Goal: Task Accomplishment & Management: Complete application form

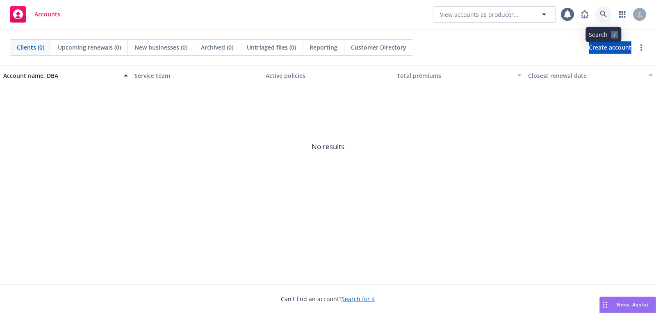
click at [607, 14] on link at bounding box center [604, 14] width 16 height 16
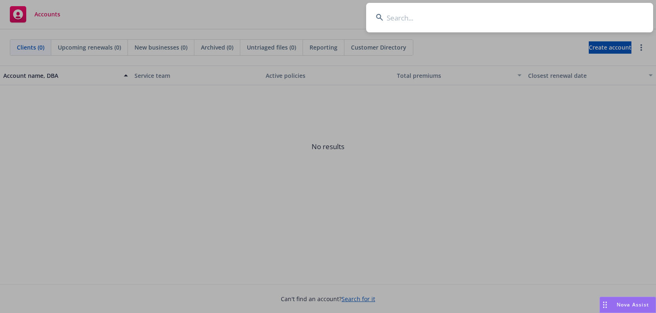
type input "Crunchbase"
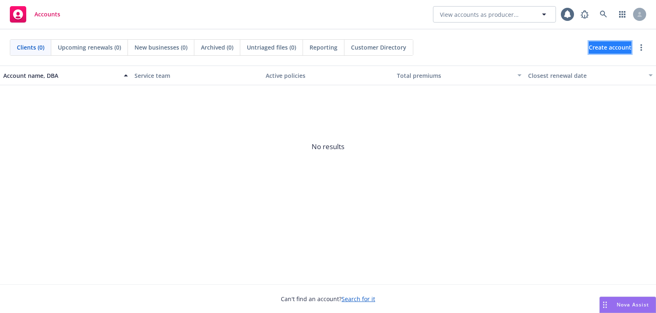
click at [601, 48] on span "Create account" at bounding box center [610, 48] width 43 height 16
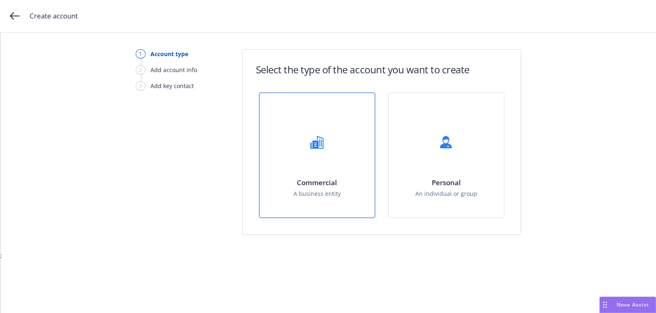
click at [299, 178] on h1 "Commercial" at bounding box center [317, 182] width 47 height 9
select select "US"
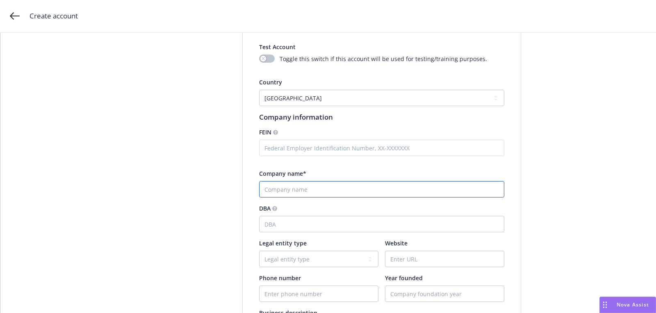
click at [293, 191] on input "Company name*" at bounding box center [381, 189] width 245 height 16
paste input "Crunchbase"
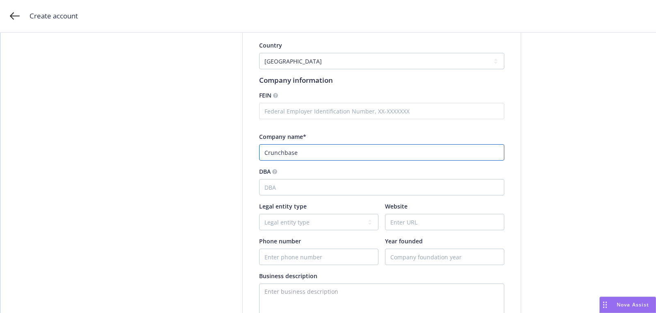
scroll to position [114, 0]
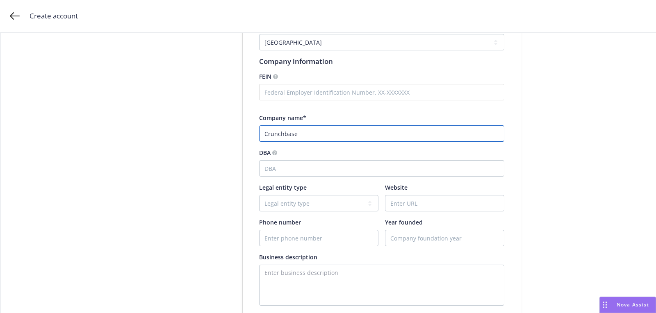
type input "Crunchbase"
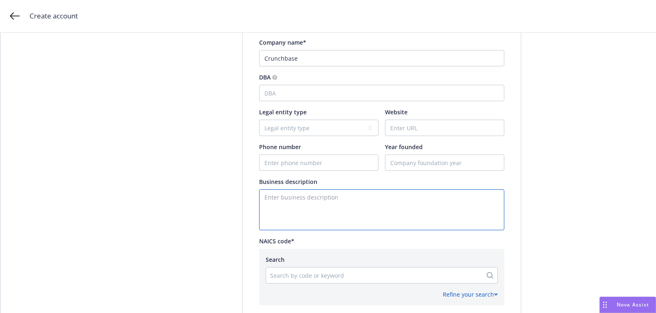
paste textarea "Crunchbase is a prospecting platform powered by best-in-class proprietary data.…"
click at [341, 208] on textarea "Enter business description" at bounding box center [381, 209] width 245 height 41
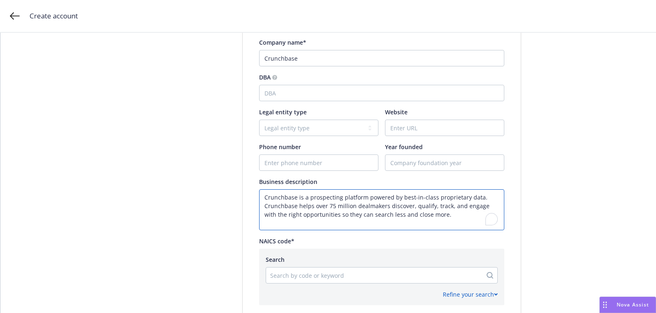
scroll to position [262, 0]
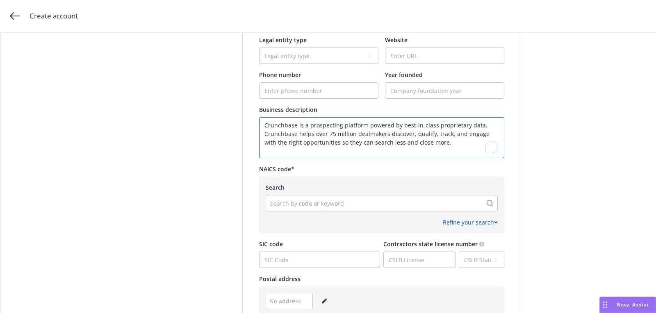
type textarea "Crunchbase is a prospecting platform powered by best-in-class proprietary data.…"
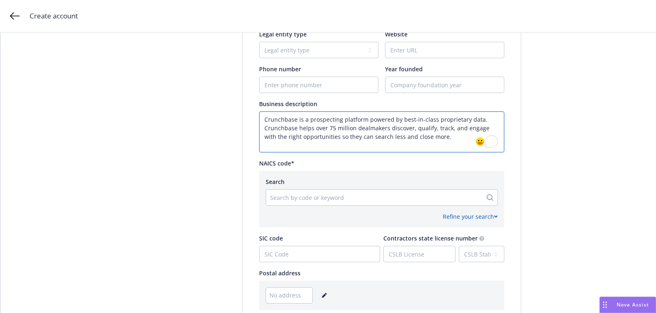
scroll to position [227, 0]
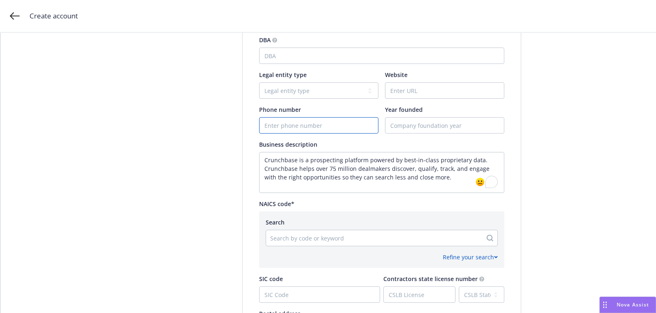
click at [302, 127] on input "Phone number" at bounding box center [319, 126] width 119 height 16
paste input "[PHONE_NUMBER]"
type input "[PHONE_NUMBER]"
click at [411, 93] on input "Website" at bounding box center [445, 91] width 119 height 16
paste input "[DOMAIN_NAME]"
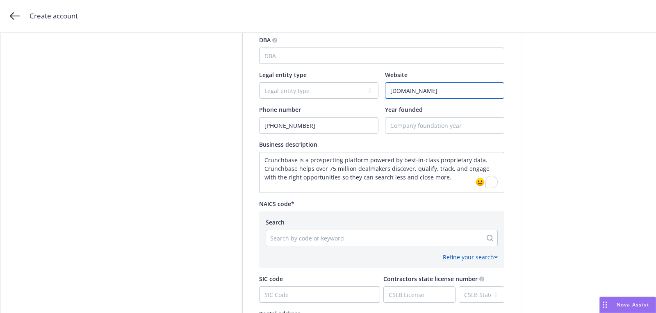
type input "[DOMAIN_NAME]"
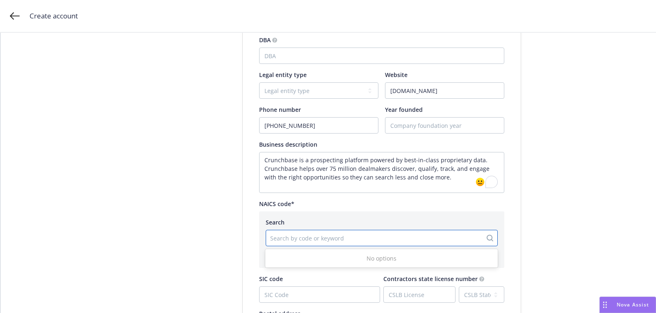
click at [405, 233] on div at bounding box center [374, 238] width 208 height 10
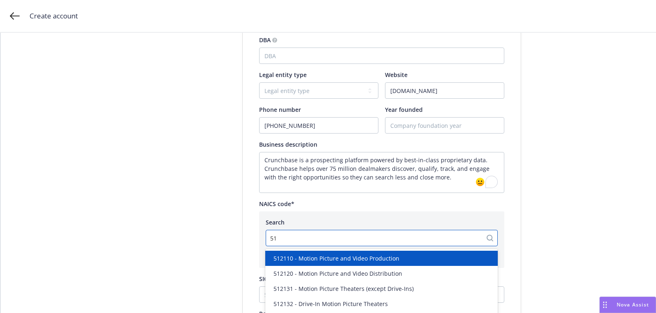
type input "518"
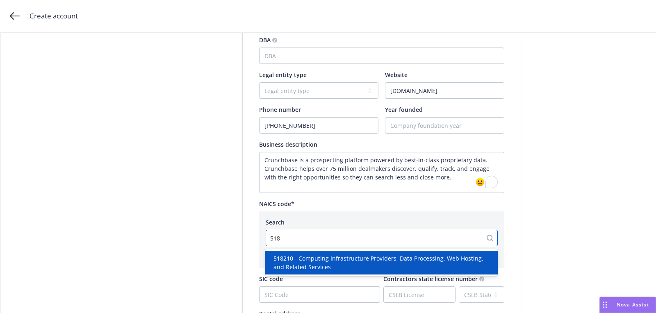
click at [373, 260] on span "518210 - Computing Infrastructure Providers, Data Processing, Web Hosting, and …" at bounding box center [383, 262] width 219 height 17
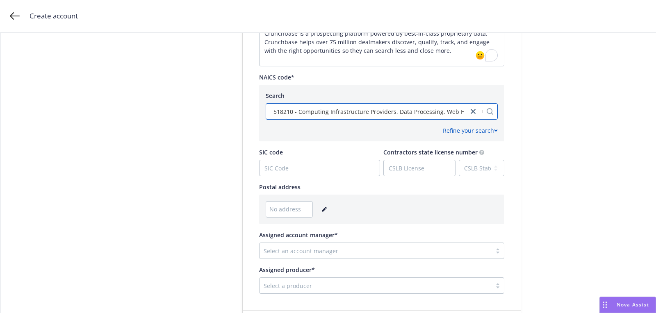
scroll to position [387, 0]
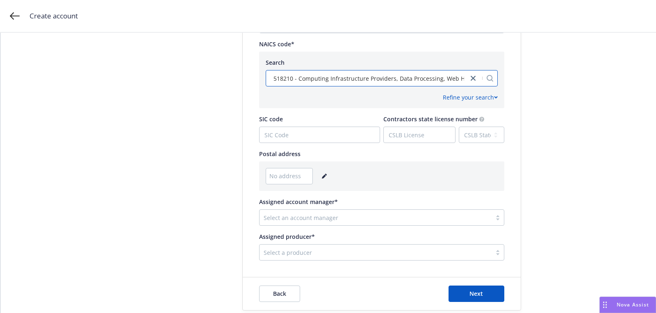
click at [322, 179] on link "editPencil" at bounding box center [325, 176] width 10 height 10
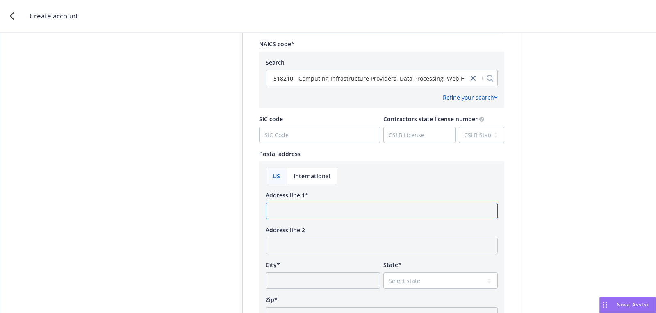
click at [308, 213] on input "Address line 1*" at bounding box center [382, 211] width 232 height 16
paste input "[STREET_ADDRESS] [GEOGRAPHIC_DATA]"
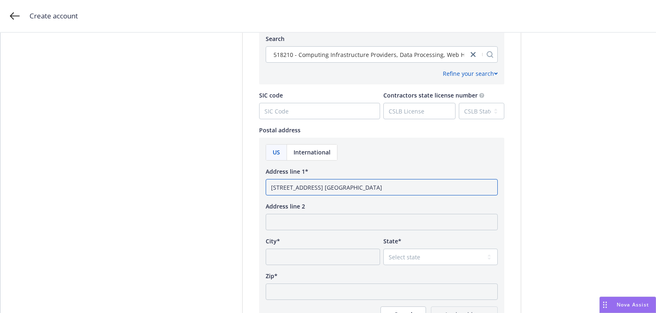
scroll to position [445, 0]
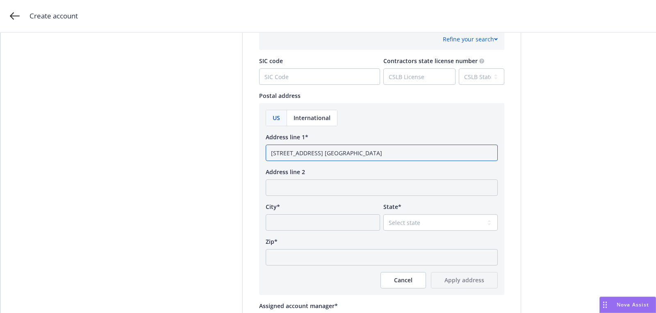
click at [402, 151] on input "[STREET_ADDRESS] [GEOGRAPHIC_DATA]" at bounding box center [382, 153] width 232 height 16
type input "[STREET_ADDRESS] STE 500 [GEOGRAPHIC_DATA], [GEOGRAPHIC_DATA]"
click at [374, 255] on input "Zip*" at bounding box center [382, 257] width 232 height 16
paste input "94104"
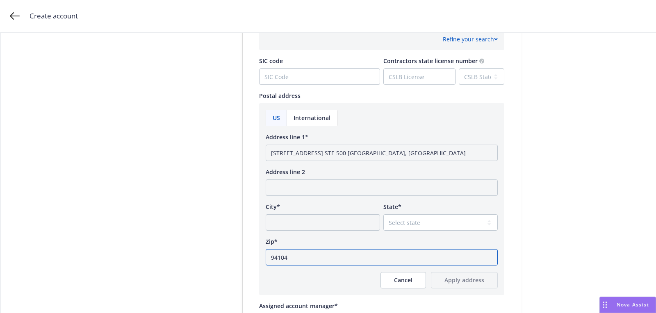
type input "94104"
click at [426, 230] on div "US International Address line 1* [STREET_ADDRESS] [GEOGRAPHIC_DATA], [GEOGRAPHI…" at bounding box center [382, 199] width 232 height 179
click at [421, 223] on select "Select state" at bounding box center [440, 223] width 114 height 16
select select "CA"
drag, startPoint x: 381, startPoint y: 152, endPoint x: 338, endPoint y: 152, distance: 43.5
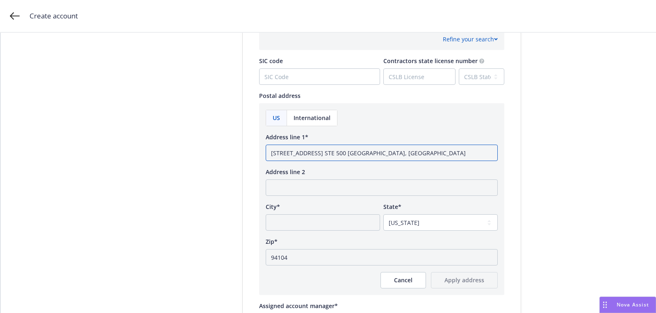
click at [338, 152] on input "[STREET_ADDRESS] STE 500 [GEOGRAPHIC_DATA], [GEOGRAPHIC_DATA]" at bounding box center [382, 153] width 232 height 16
type input "[STREET_ADDRESS] STE 500 CA"
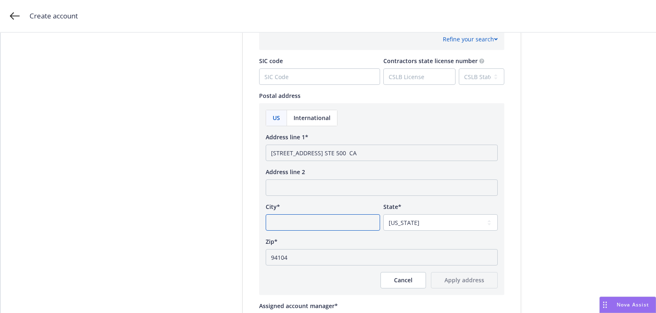
click at [332, 224] on input "City*" at bounding box center [323, 223] width 114 height 16
paste input "[GEOGRAPHIC_DATA],"
type input "[GEOGRAPHIC_DATA]"
drag, startPoint x: 336, startPoint y: 150, endPoint x: 415, endPoint y: 150, distance: 79.2
click at [415, 150] on input "[STREET_ADDRESS] STE 500 CA" at bounding box center [382, 153] width 232 height 16
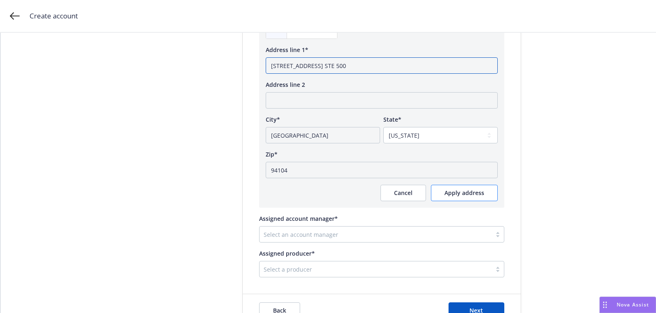
type input "[STREET_ADDRESS] STE 500"
click at [470, 198] on button "Apply address" at bounding box center [464, 193] width 67 height 16
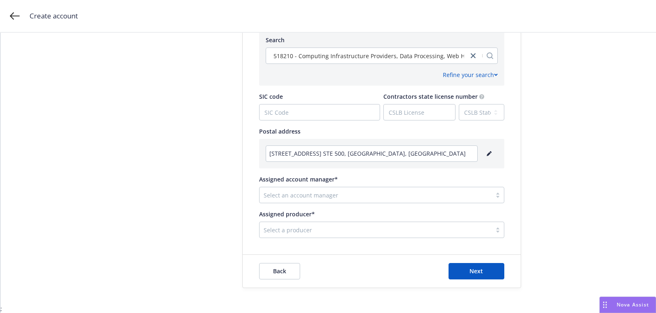
scroll to position [409, 0]
click at [308, 233] on div at bounding box center [376, 231] width 224 height 10
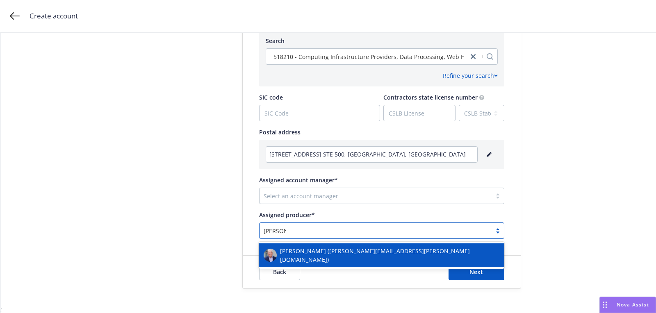
type input "[PERSON_NAME]"
click at [329, 251] on span "[PERSON_NAME] ([PERSON_NAME][EMAIL_ADDRESS][PERSON_NAME][DOMAIN_NAME])" at bounding box center [389, 255] width 219 height 17
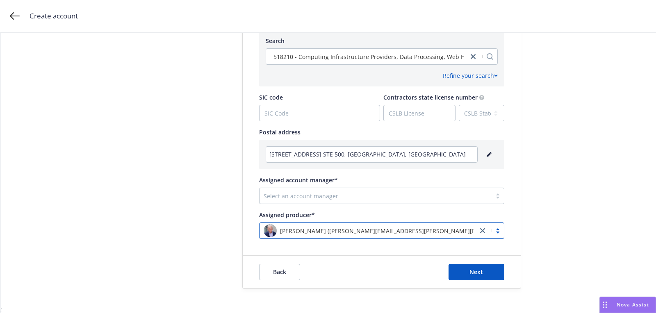
click at [330, 199] on div at bounding box center [376, 196] width 224 height 10
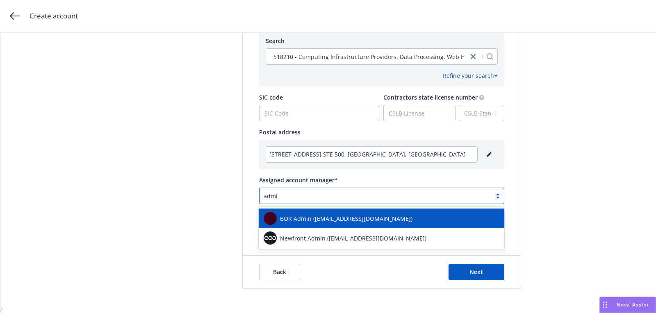
type input "admin"
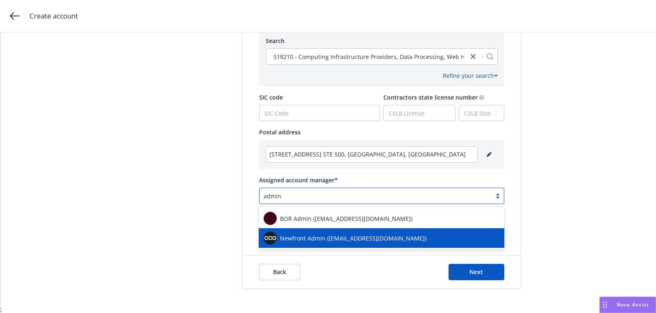
click at [324, 231] on div "Newfront Admin ([EMAIL_ADDRESS][DOMAIN_NAME])" at bounding box center [382, 238] width 246 height 20
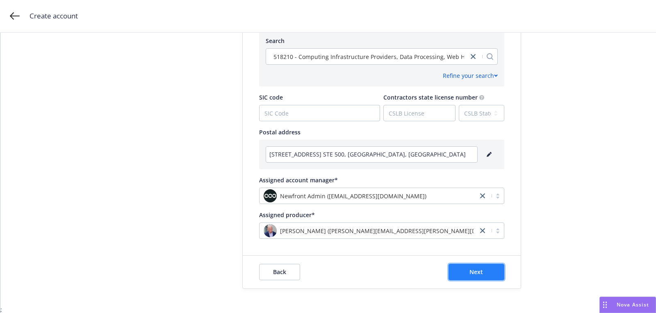
click at [470, 276] on button "Next" at bounding box center [477, 272] width 56 height 16
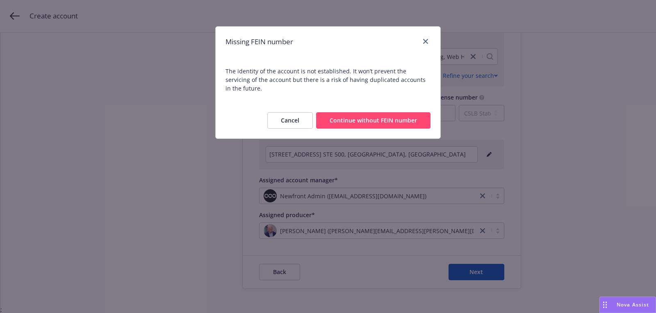
click at [369, 112] on button "Continue without FEIN number" at bounding box center [373, 120] width 114 height 16
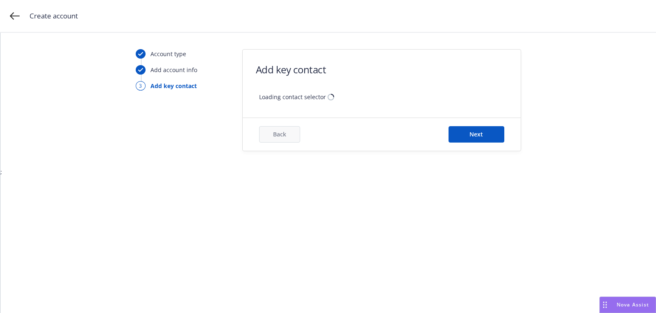
scroll to position [0, 0]
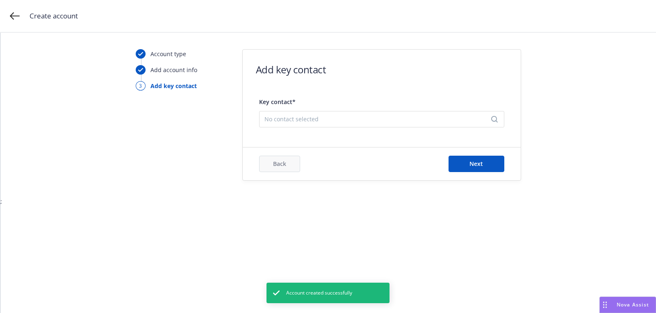
click at [363, 116] on span "No contact selected" at bounding box center [379, 119] width 228 height 9
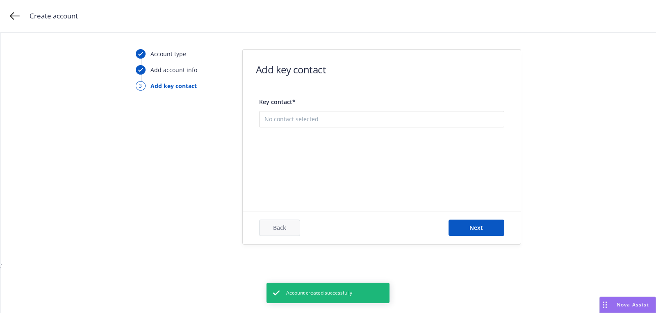
click at [353, 155] on button "Add new contact" at bounding box center [382, 160] width 235 height 16
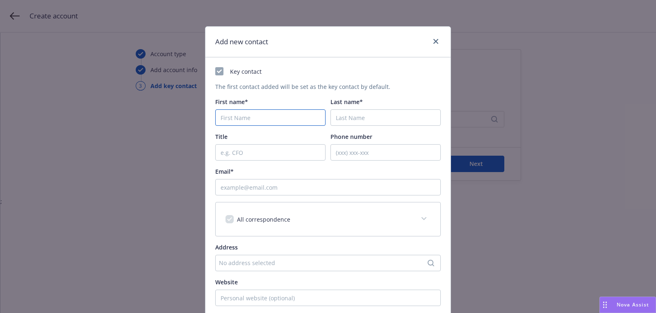
click at [275, 122] on input "First name*" at bounding box center [270, 118] width 110 height 16
paste input "Jevan"
type input "Jevan"
click at [376, 128] on div "Key contact The first contact added will be set as the key contact by default. …" at bounding box center [328, 216] width 226 height 299
click at [374, 120] on input "Last name*" at bounding box center [386, 118] width 110 height 16
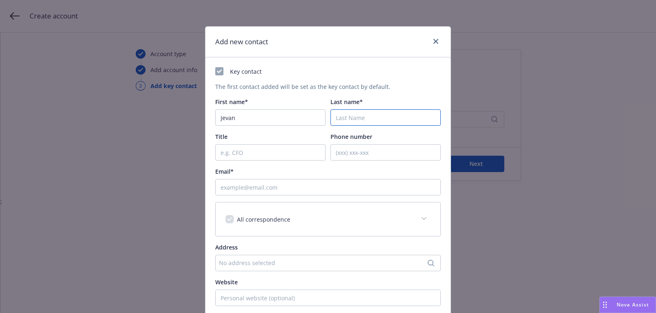
paste input "[PERSON_NAME]"
type input "[PERSON_NAME]"
click at [323, 187] on input "Email*" at bounding box center [328, 187] width 226 height 16
paste input "[EMAIL_ADDRESS][PERSON_NAME][DOMAIN_NAME]"
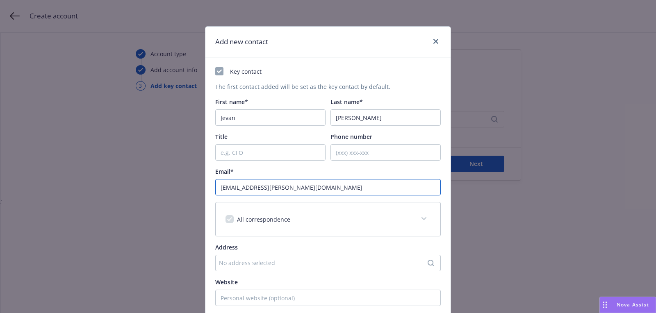
scroll to position [124, 0]
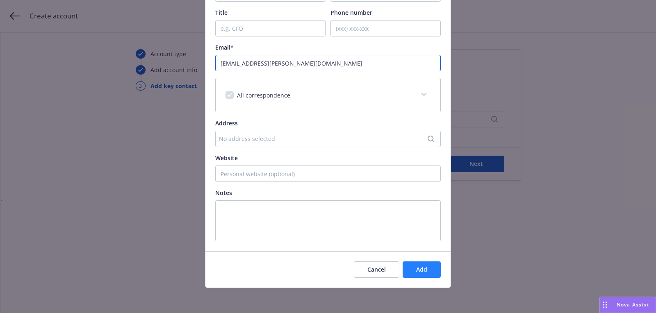
type input "[EMAIL_ADDRESS][PERSON_NAME][DOMAIN_NAME]"
click at [427, 266] on span "Add" at bounding box center [421, 270] width 11 height 8
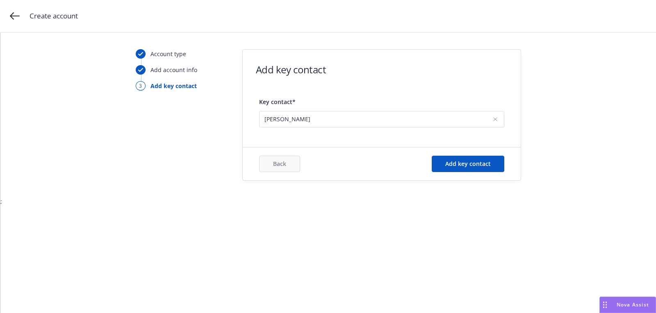
click at [458, 172] on div "Back Add key contact" at bounding box center [382, 164] width 278 height 33
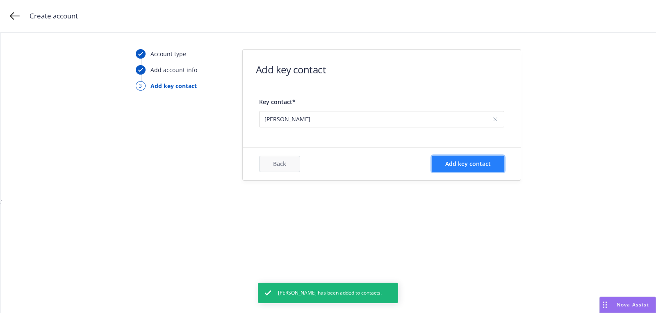
click at [456, 169] on button "Add key contact" at bounding box center [468, 164] width 73 height 16
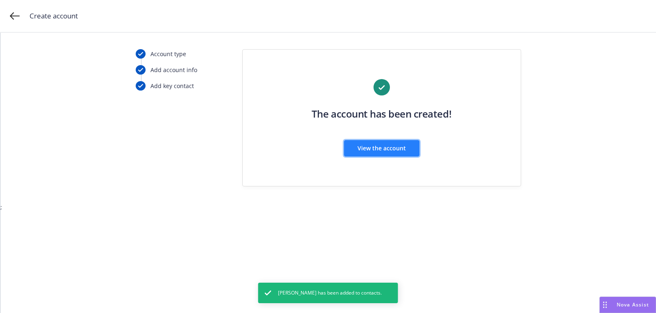
click at [387, 152] on span "View the account" at bounding box center [382, 148] width 48 height 8
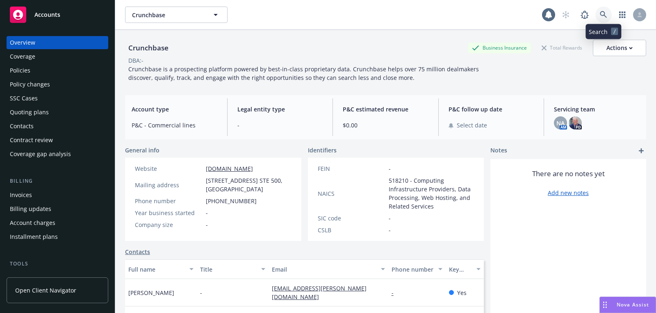
click at [605, 16] on icon at bounding box center [603, 14] width 7 height 7
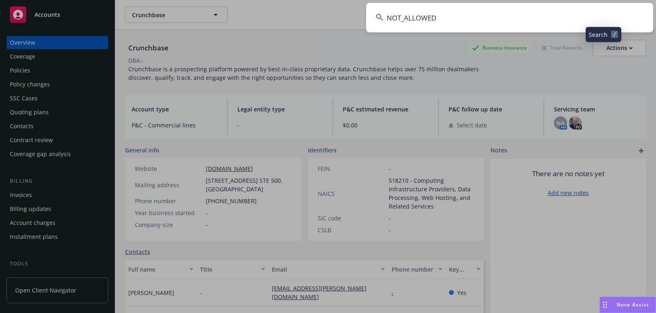
type input "NOT_ALLOWEDNOT_ALLOWED"
paste input "Queens Carbon"
type input "Queens Carbon"
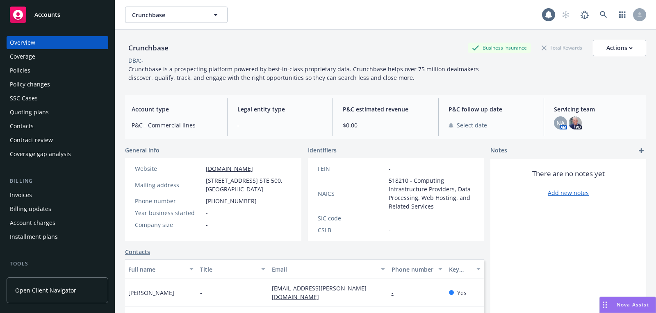
click at [73, 11] on div "Accounts" at bounding box center [57, 15] width 95 height 16
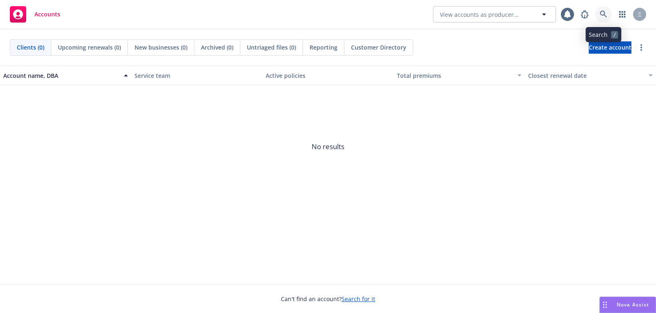
click at [609, 14] on link at bounding box center [604, 14] width 16 height 16
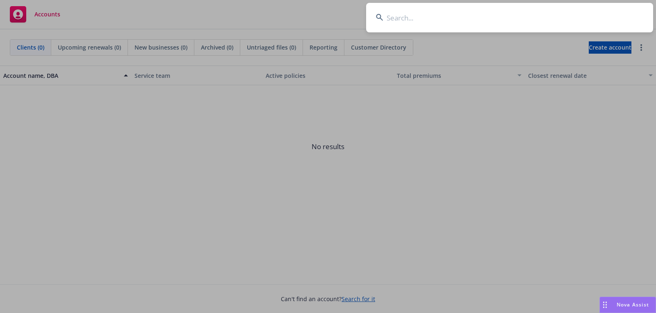
type input "Queens Carbon"
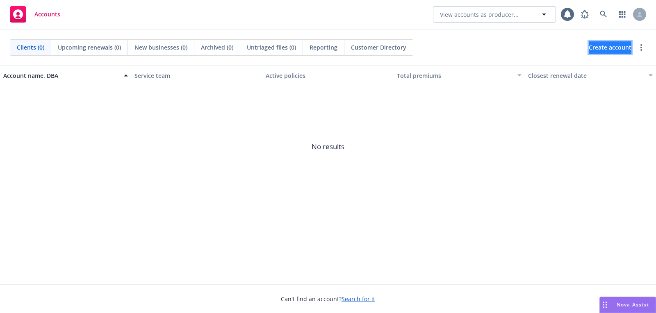
click at [602, 50] on span "Create account" at bounding box center [610, 48] width 43 height 16
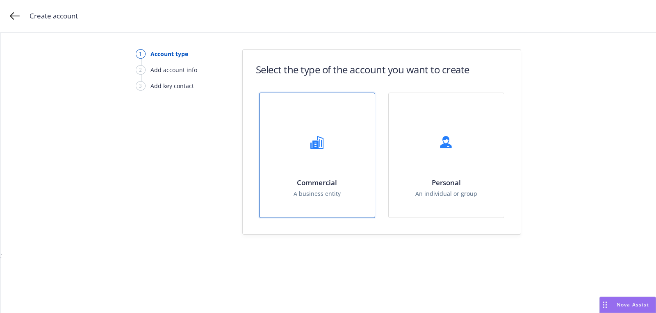
click at [361, 167] on div "Commercial A business entity" at bounding box center [317, 155] width 115 height 125
select select "US"
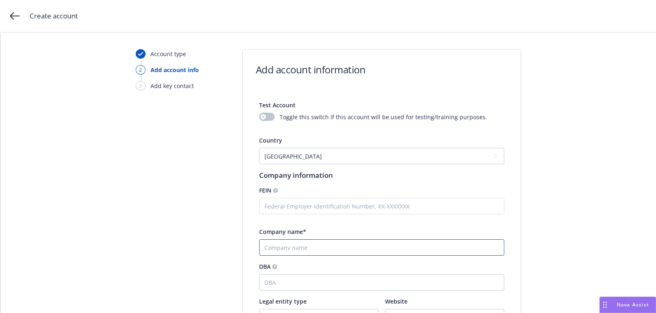
click at [343, 246] on input "Company name*" at bounding box center [381, 248] width 245 height 16
paste input "Queens Carbon"
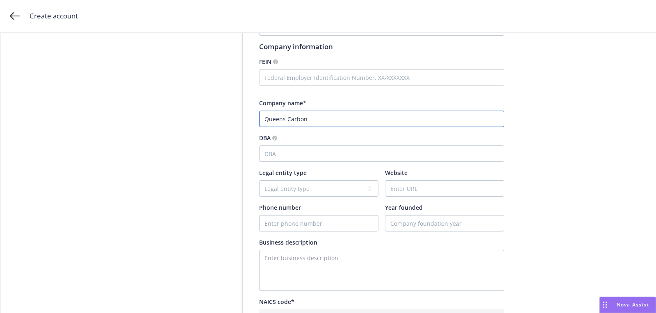
scroll to position [132, 0]
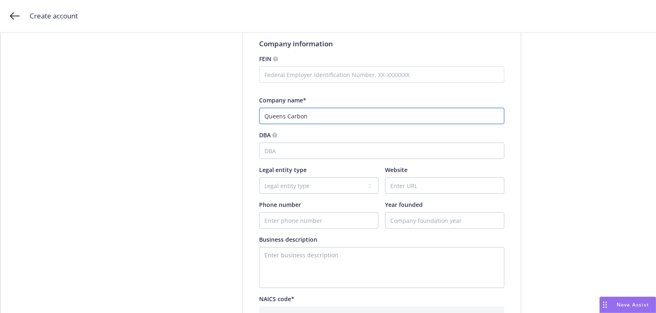
type input "Queens Carbon"
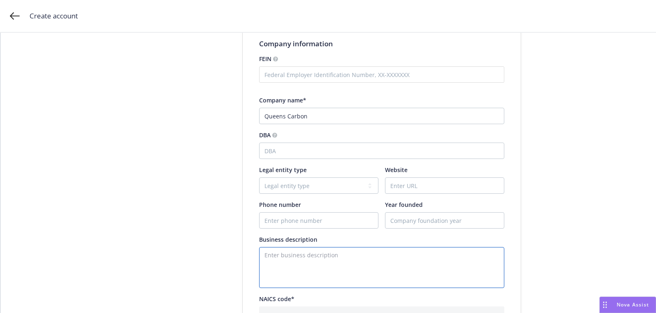
click at [341, 266] on textarea "Enter business description" at bounding box center [381, 267] width 245 height 41
paste textarea "climate tech, cement, SCM, Materials, climate friendly, environment, green ceme…"
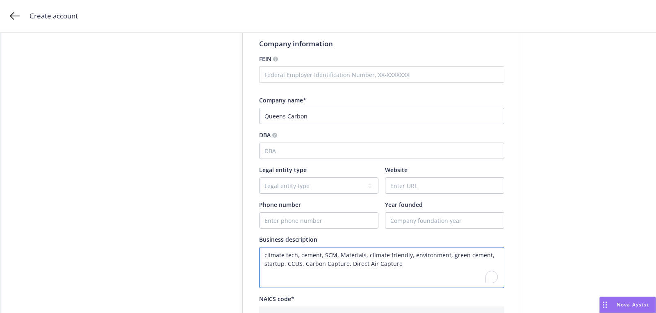
type textarea "climate tech, cement, SCM, Materials, climate friendly, environment, green ceme…"
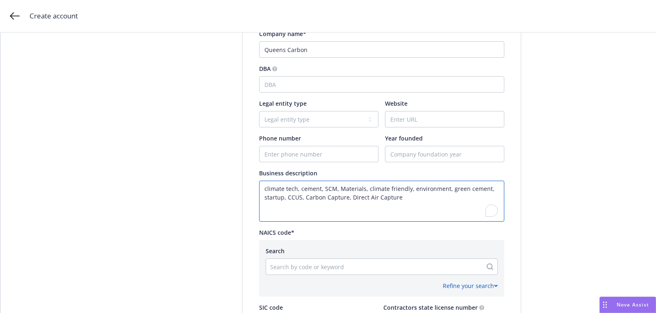
scroll to position [270, 0]
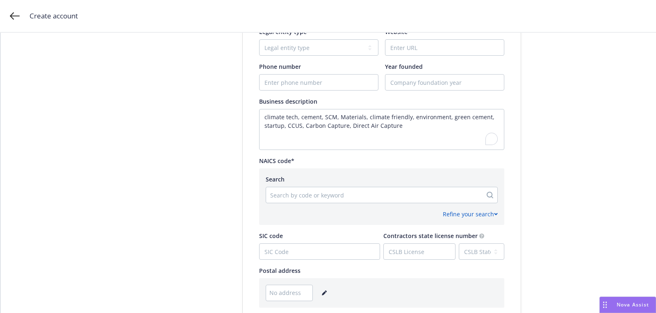
click at [315, 201] on div "Search by code or keyword" at bounding box center [382, 195] width 232 height 16
paste input "327310"
type input "327310"
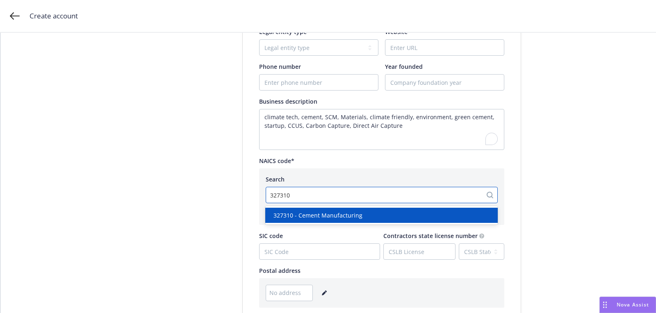
click at [317, 211] on span "327310 - Cement Manufacturing" at bounding box center [318, 215] width 89 height 9
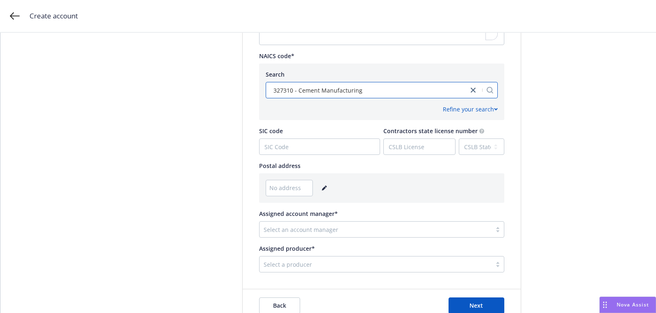
click at [323, 185] on link "editPencil" at bounding box center [325, 188] width 10 height 10
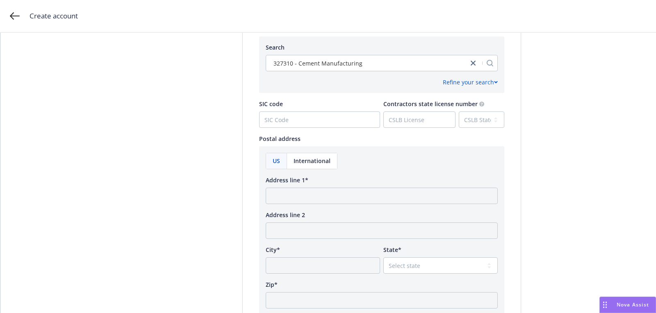
scroll to position [429, 0]
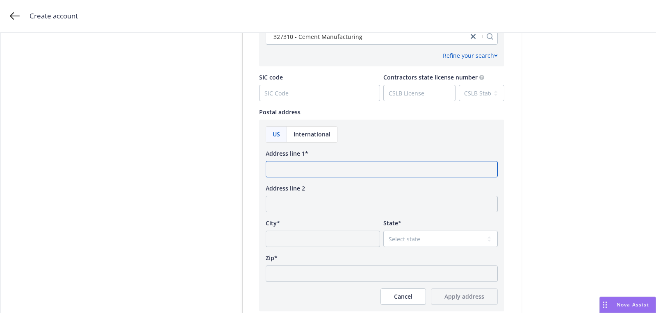
click at [317, 173] on input "Address line 1*" at bounding box center [382, 169] width 232 height 16
paste input "[STREET_ADDRESS][PERSON_NAME]"
click at [362, 172] on input "[STREET_ADDRESS][PERSON_NAME]" at bounding box center [382, 169] width 232 height 16
type input "[STREET_ADDRESS][PERSON_NAME]"
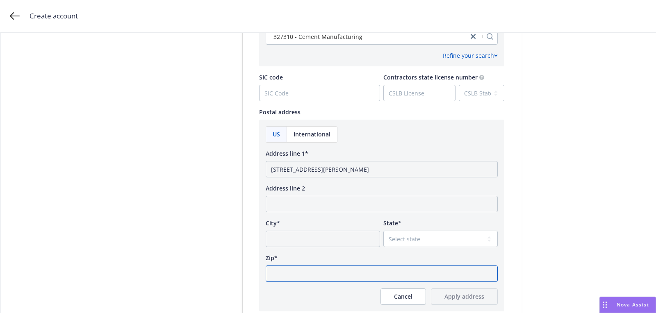
click at [360, 267] on input "Zip*" at bounding box center [382, 274] width 232 height 16
paste input "07058"
type input "07058"
click at [405, 244] on select "Select state [US_STATE] [US_STATE] [US_STATE] [US_STATE] [US_STATE] [PERSON_NAM…" at bounding box center [440, 239] width 114 height 16
select select "NJ"
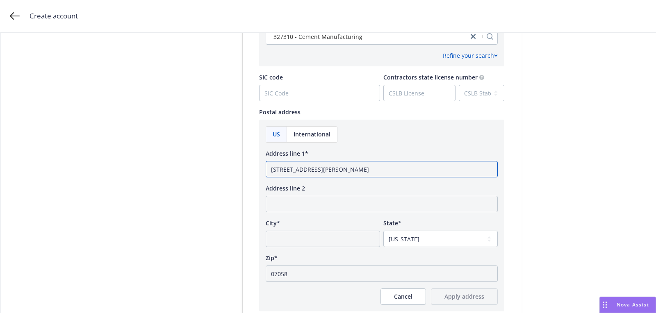
click at [332, 170] on input "[STREET_ADDRESS][PERSON_NAME]" at bounding box center [382, 169] width 232 height 16
type input "[STREET_ADDRESS][PERSON_NAME]"
click at [319, 240] on input "City*" at bounding box center [323, 239] width 114 height 16
paste input "[GEOGRAPHIC_DATA]"
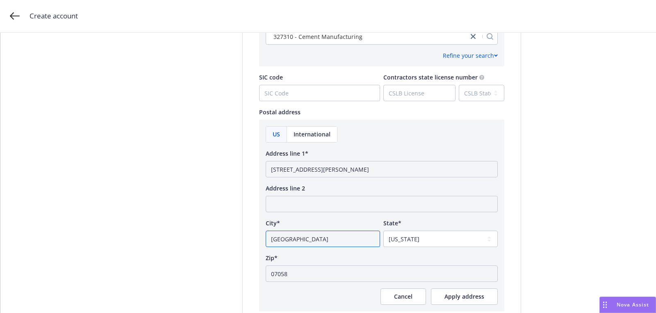
type input "[GEOGRAPHIC_DATA]"
drag, startPoint x: 311, startPoint y: 173, endPoint x: 392, endPoint y: 185, distance: 81.7
click at [392, 185] on div "US International Address line 1* [STREET_ADDRESS][PERSON_NAME] Address line 2 C…" at bounding box center [382, 215] width 232 height 179
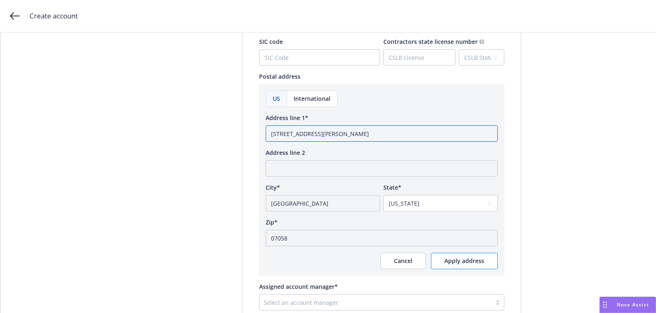
type input "[STREET_ADDRESS][PERSON_NAME]"
click at [454, 262] on span "Apply address" at bounding box center [465, 261] width 40 height 8
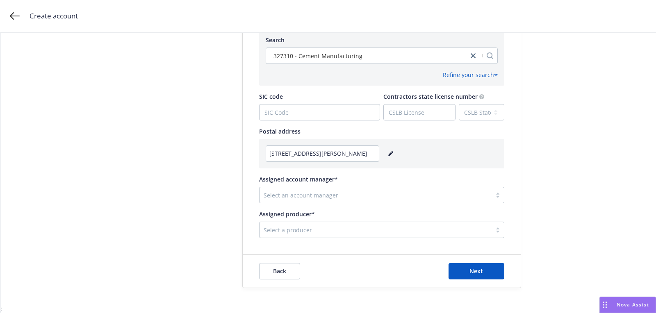
scroll to position [409, 0]
click at [354, 197] on div at bounding box center [376, 196] width 224 height 10
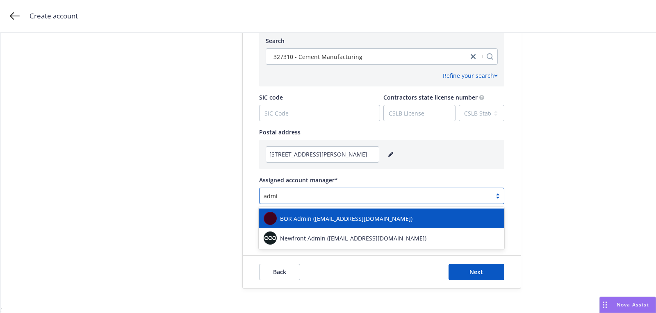
type input "admin"
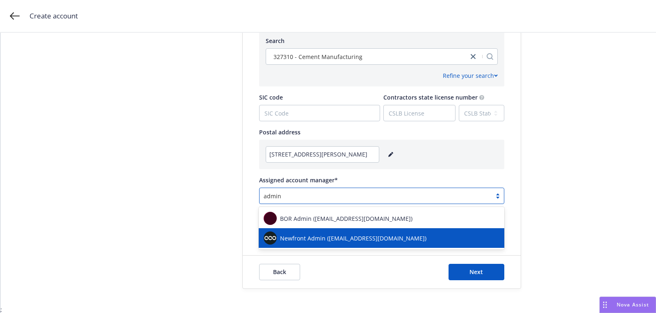
click at [342, 236] on span "Newfront Admin ([EMAIL_ADDRESS][DOMAIN_NAME])" at bounding box center [353, 238] width 146 height 9
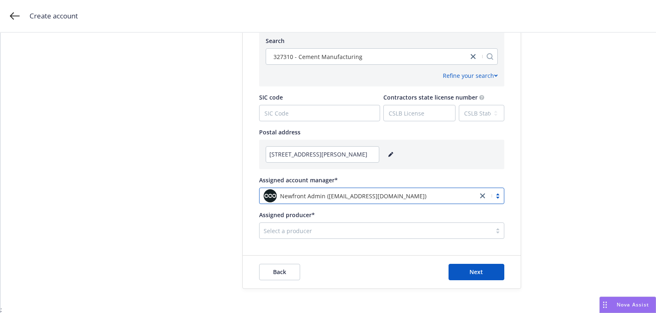
click at [342, 236] on div "Select a producer" at bounding box center [376, 230] width 232 height 13
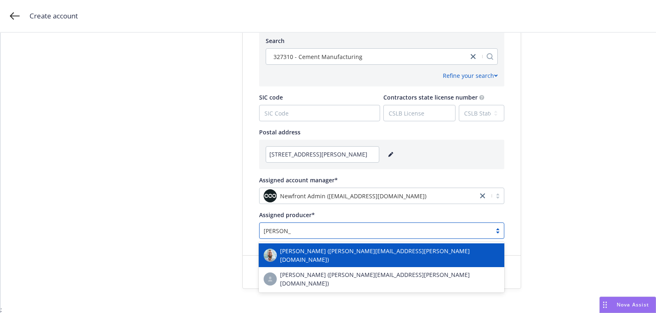
type input "[PERSON_NAME]"
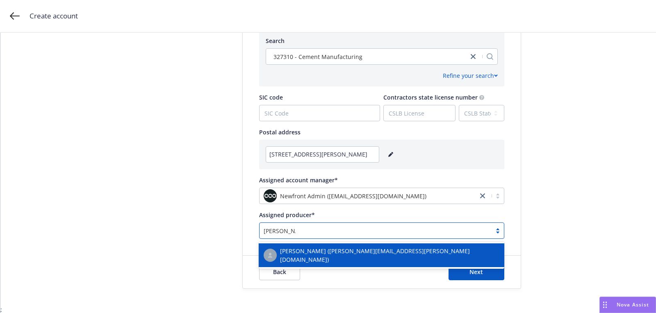
click at [343, 262] on div "[PERSON_NAME] ([PERSON_NAME][EMAIL_ADDRESS][PERSON_NAME][DOMAIN_NAME])" at bounding box center [382, 256] width 246 height 24
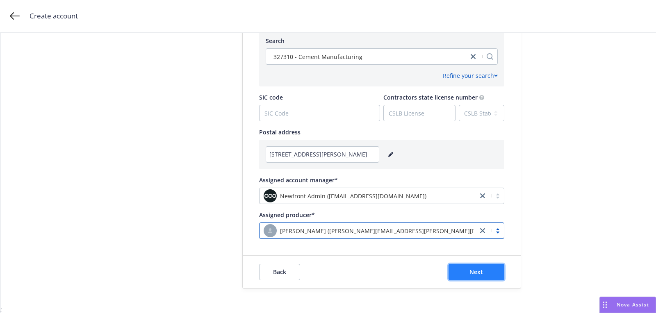
click at [501, 280] on button "Next" at bounding box center [477, 272] width 56 height 16
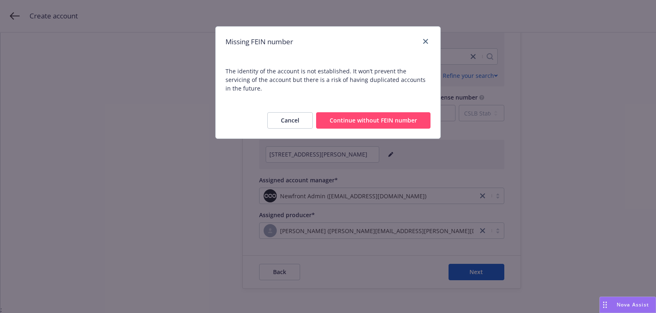
click at [350, 118] on button "Continue without FEIN number" at bounding box center [373, 120] width 114 height 16
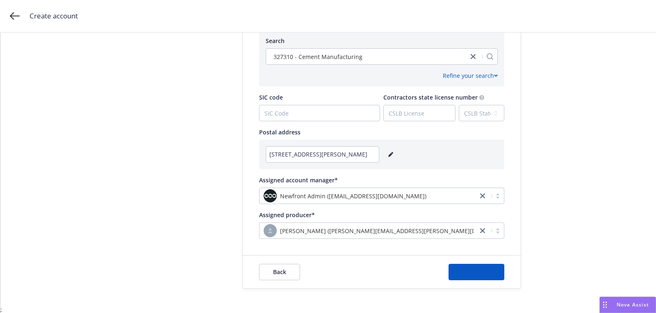
scroll to position [0, 0]
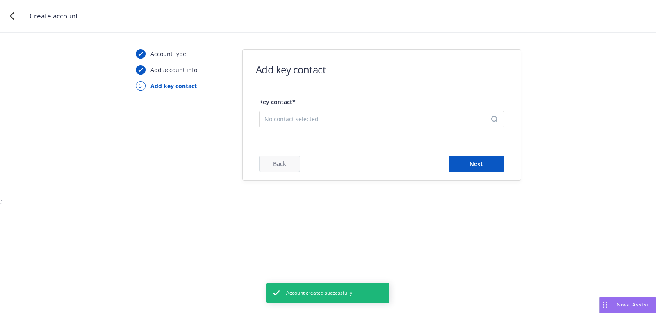
click at [350, 118] on span "No contact selected" at bounding box center [379, 119] width 228 height 9
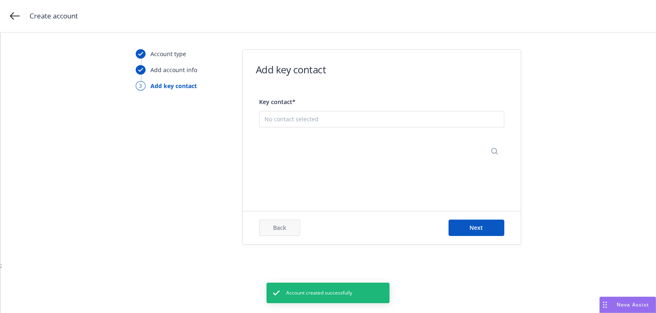
click at [383, 161] on button "Add new contact" at bounding box center [382, 160] width 235 height 16
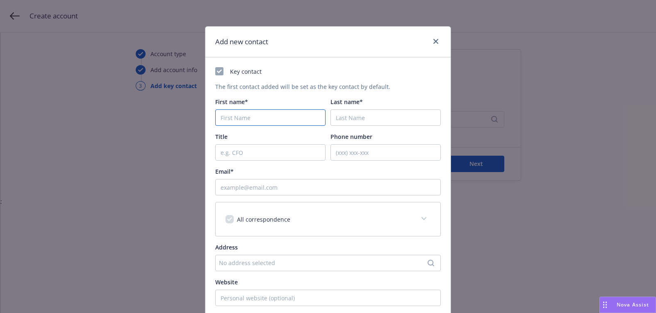
click at [299, 117] on input "First name*" at bounding box center [270, 118] width 110 height 16
paste input "Amrit"
type input "Amrit"
paste input "Khalsa"
type input "Khalsa"
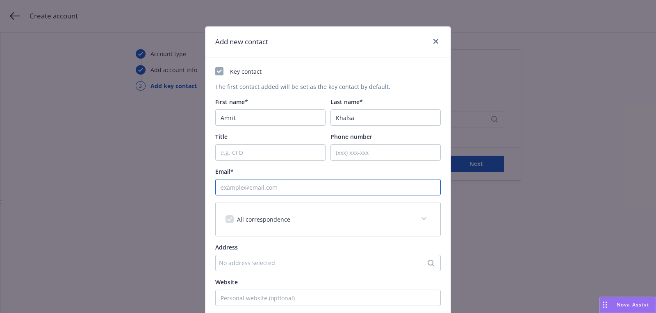
click at [312, 185] on input "Email*" at bounding box center [328, 187] width 226 height 16
paste input "[EMAIL_ADDRESS][DOMAIN_NAME]"
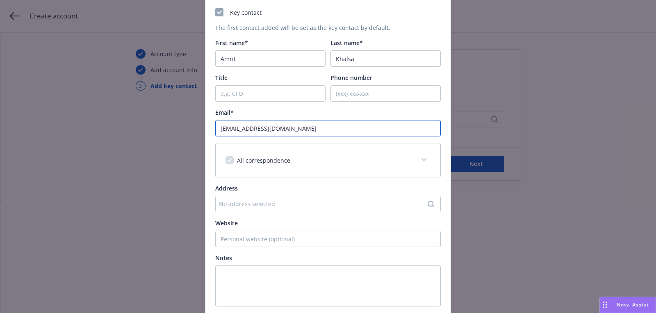
scroll to position [124, 0]
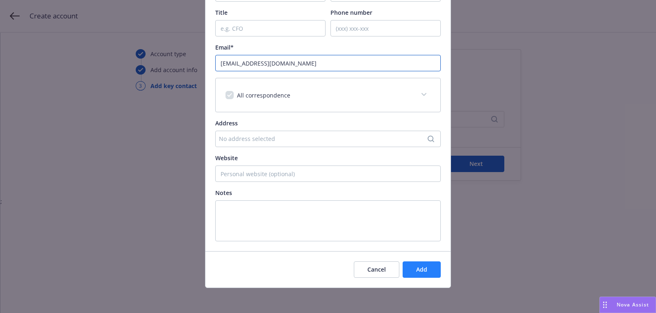
type input "[EMAIL_ADDRESS][DOMAIN_NAME]"
click at [436, 269] on button "Add" at bounding box center [422, 270] width 38 height 16
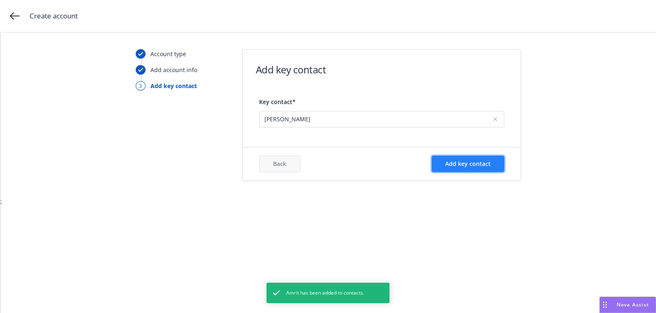
click at [457, 169] on button "Add key contact" at bounding box center [468, 164] width 73 height 16
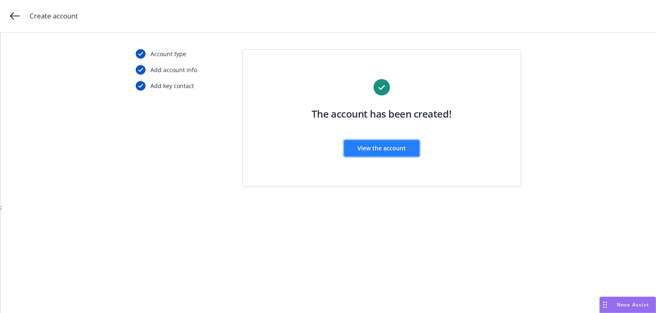
click at [404, 146] on span "View the account" at bounding box center [382, 148] width 48 height 8
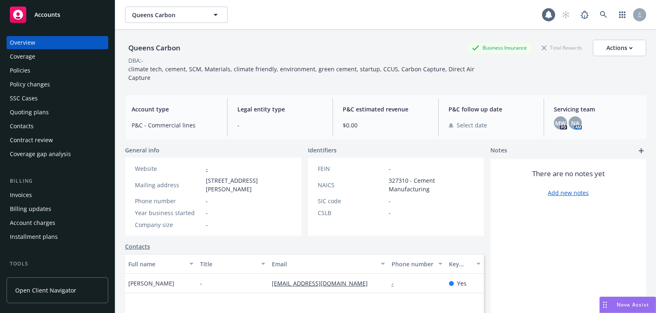
click at [612, 11] on div at bounding box center [602, 15] width 89 height 16
click at [607, 11] on link at bounding box center [604, 15] width 16 height 16
click at [59, 18] on div "Accounts" at bounding box center [57, 15] width 95 height 16
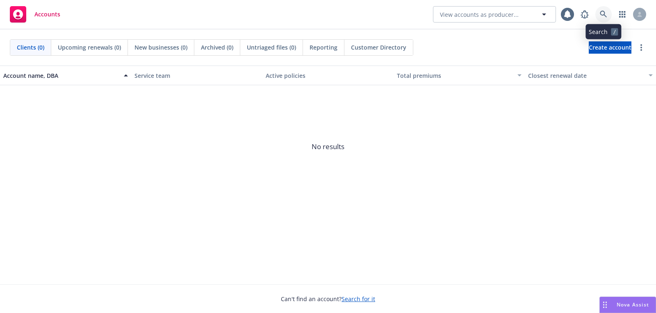
click at [597, 16] on link at bounding box center [604, 14] width 16 height 16
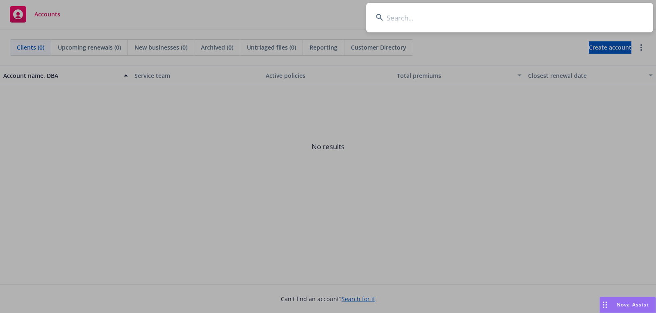
type input "Alden Labs"
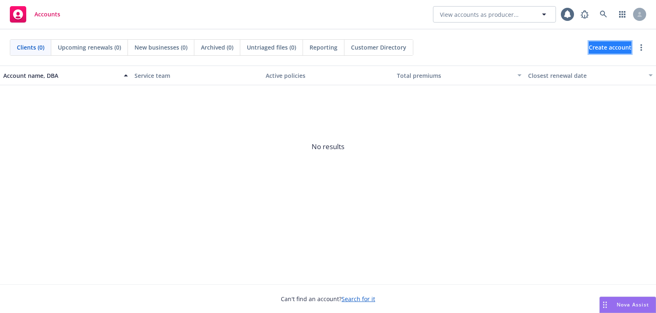
click at [603, 48] on span "Create account" at bounding box center [610, 48] width 43 height 16
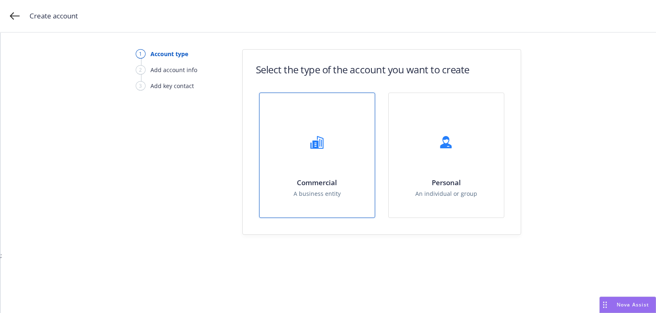
click at [282, 165] on div "Commercial A business entity" at bounding box center [317, 155] width 115 height 125
select select "US"
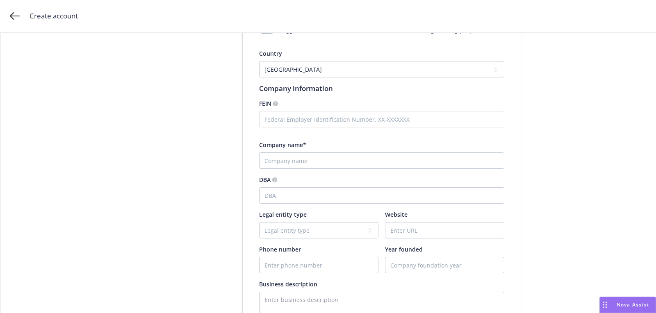
scroll to position [108, 0]
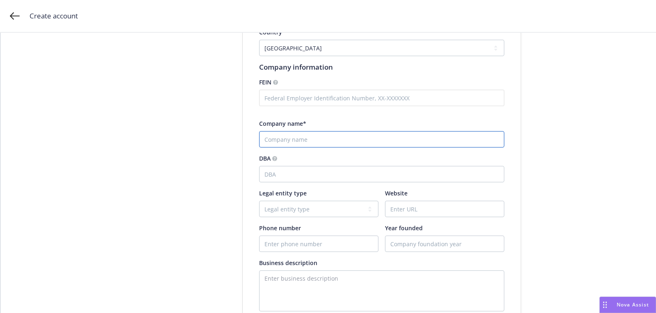
click at [290, 144] on input "Company name*" at bounding box center [381, 139] width 245 height 16
paste input "Alden Labs"
type input "Alden Labs"
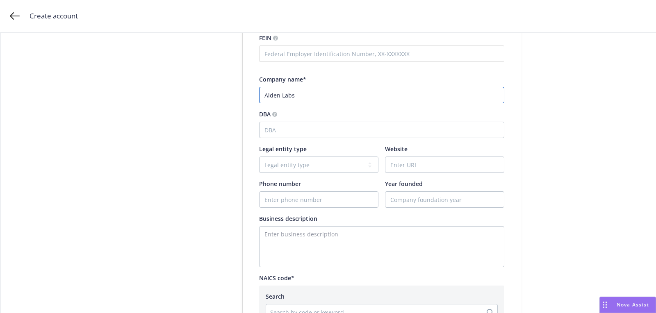
scroll to position [228, 0]
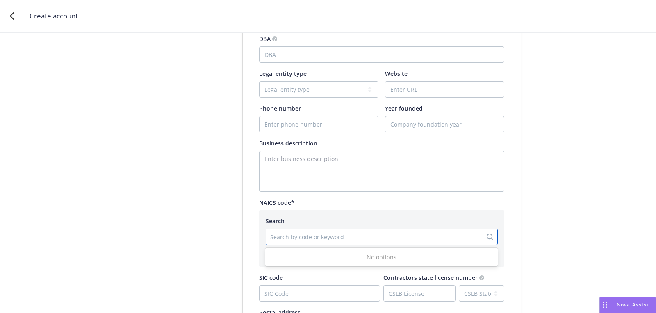
click at [280, 235] on div at bounding box center [374, 237] width 208 height 10
paste input "513210"
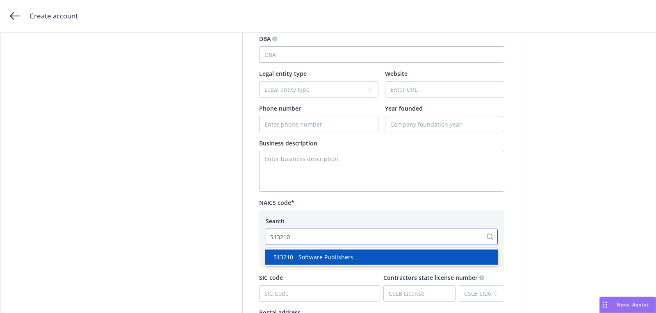
type input "513210"
click at [339, 268] on div "Test Account Toggle this switch if this account will be used for testing/traini…" at bounding box center [381, 142] width 245 height 555
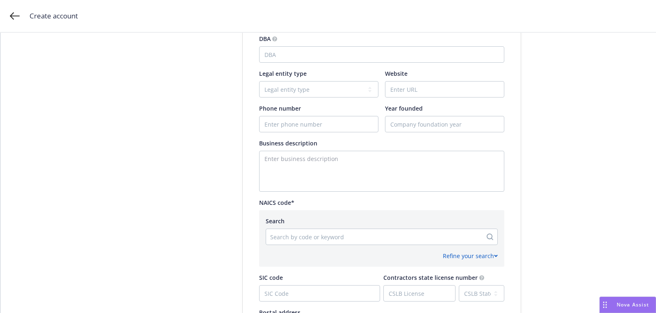
click at [323, 239] on div at bounding box center [374, 237] width 208 height 10
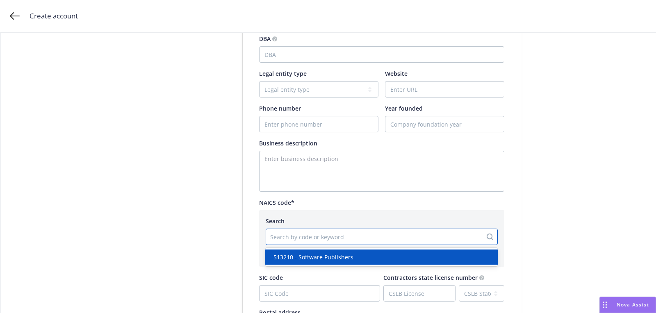
paste input "513210"
type input "513210"
click at [325, 258] on span "513210 - Software Publishers" at bounding box center [314, 257] width 80 height 9
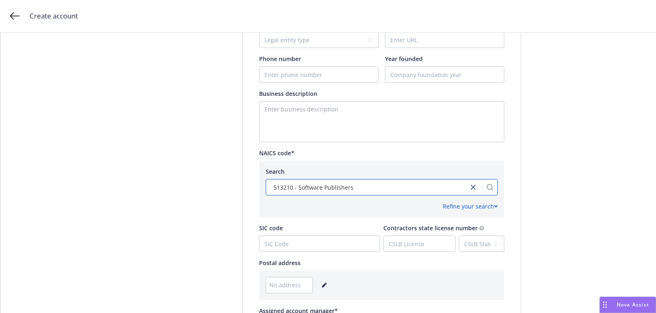
scroll to position [359, 0]
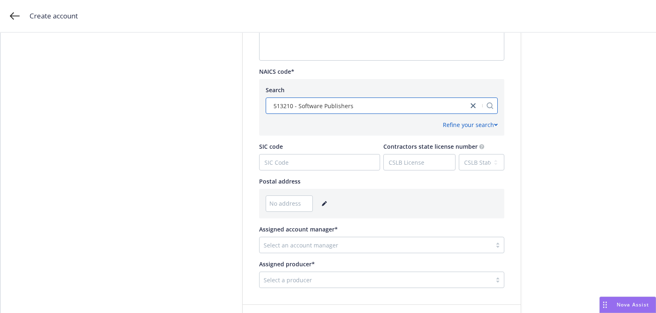
click at [323, 200] on link "editPencil" at bounding box center [325, 204] width 10 height 10
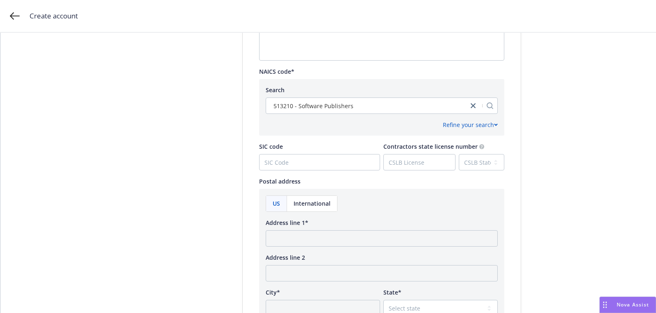
click at [323, 251] on div "US International Address line 1* Address line 2 City* State* Select state [US_S…" at bounding box center [382, 285] width 232 height 179
click at [323, 235] on input "Address line 1*" at bounding box center [382, 239] width 232 height 16
paste input "[STREET_ADDRESS]"
type input "[STREET_ADDRESS]"
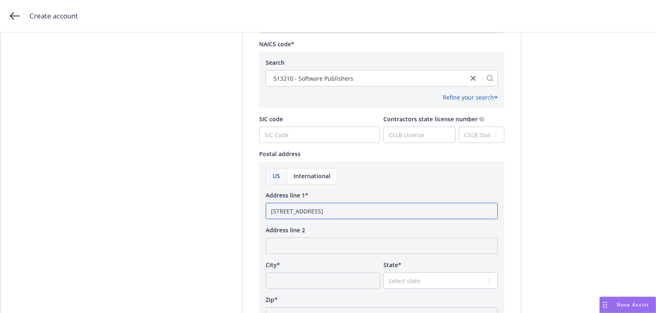
scroll to position [420, 0]
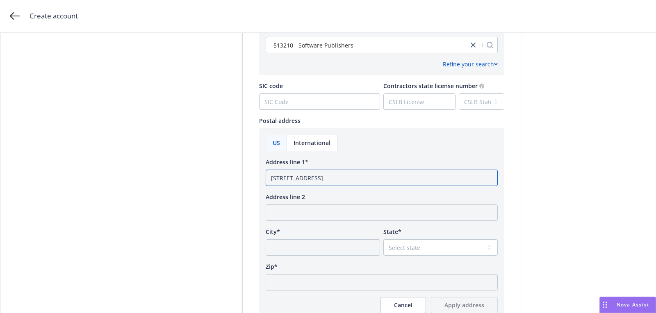
click at [406, 173] on input "[STREET_ADDRESS]" at bounding box center [382, 178] width 232 height 16
click at [405, 178] on input "[STREET_ADDRESS]" at bounding box center [382, 178] width 232 height 16
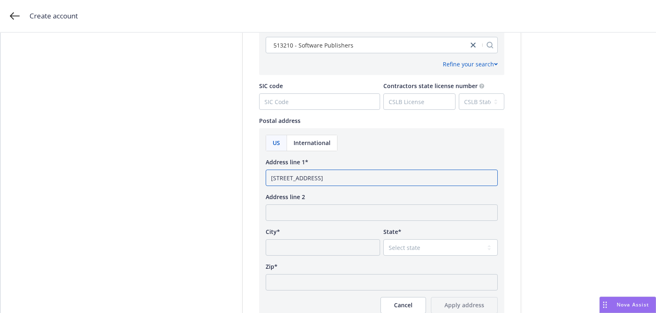
type input "[STREET_ADDRESS]"
click at [325, 277] on input "Zip*" at bounding box center [382, 282] width 232 height 16
paste input "11217"
type input "11217"
click at [454, 234] on div "State*" at bounding box center [440, 232] width 114 height 9
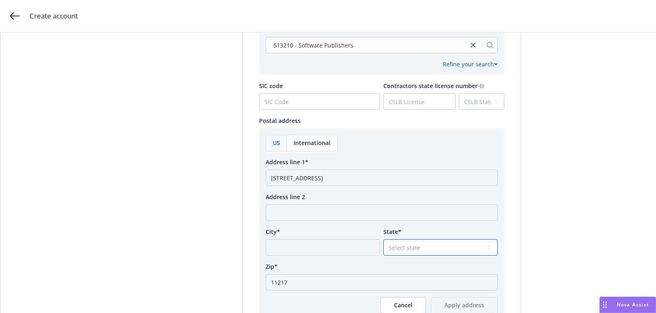
click at [440, 244] on select "Select state [US_STATE] [US_STATE] [US_STATE] [US_STATE] [US_STATE] [PERSON_NAM…" at bounding box center [440, 248] width 114 height 16
click at [413, 244] on select "Select state [US_STATE] [US_STATE] [US_STATE] [US_STATE] [US_STATE] [PERSON_NAM…" at bounding box center [440, 248] width 114 height 16
select select "NY"
click at [372, 179] on input "[STREET_ADDRESS]" at bounding box center [382, 178] width 232 height 16
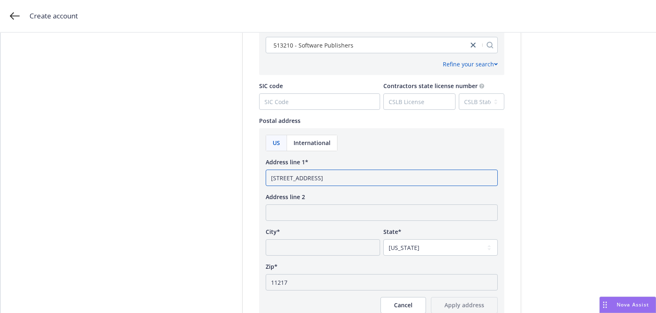
type input "[STREET_ADDRESS]"
click at [345, 240] on input "City*" at bounding box center [323, 248] width 114 height 16
paste input "[GEOGRAPHIC_DATA]"
type input "[GEOGRAPHIC_DATA]"
drag, startPoint x: 364, startPoint y: 180, endPoint x: 464, endPoint y: 185, distance: 100.2
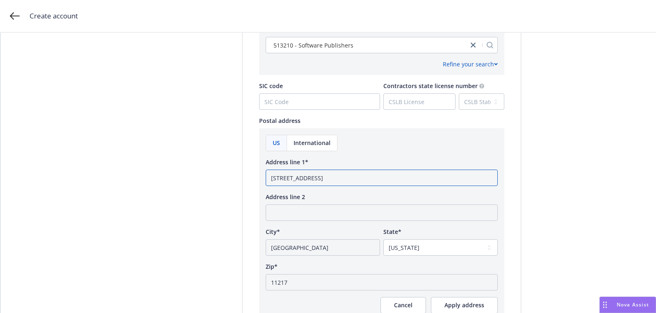
click at [458, 185] on input "[STREET_ADDRESS]" at bounding box center [382, 178] width 232 height 16
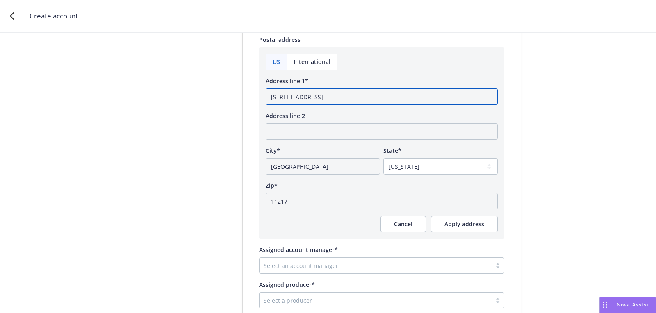
type input "[STREET_ADDRESS]"
click at [462, 233] on div "US International Address line 1* [GEOGRAPHIC_DATA] Apartment 8C Address line 2 …" at bounding box center [381, 143] width 245 height 192
click at [455, 220] on span "Apply address" at bounding box center [465, 224] width 40 height 8
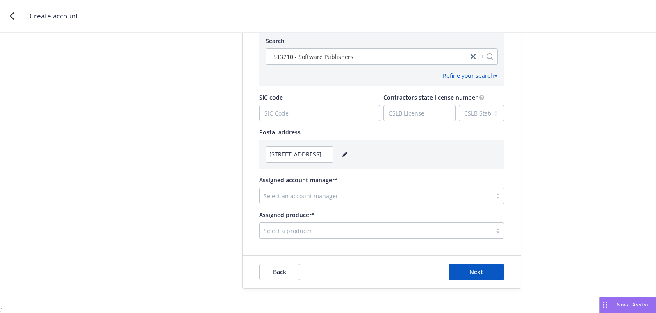
click at [295, 195] on div at bounding box center [376, 196] width 224 height 10
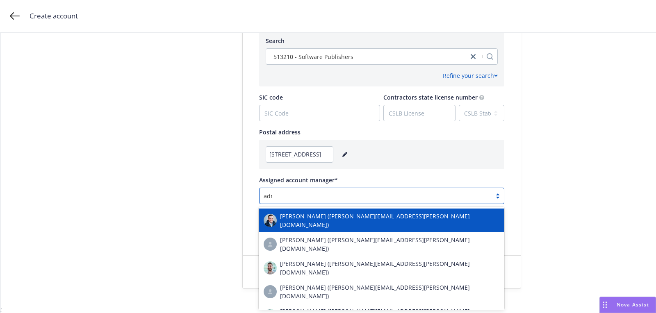
type input "admin"
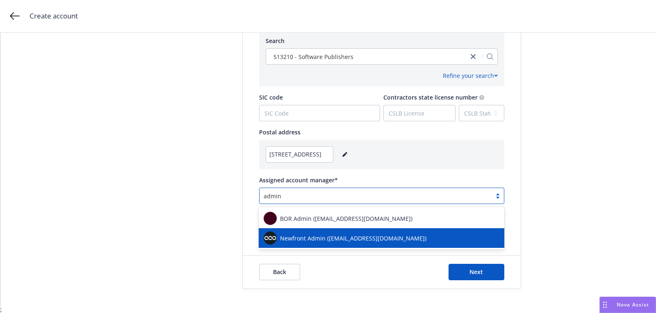
click at [288, 241] on span "Newfront Admin ([EMAIL_ADDRESS][DOMAIN_NAME])" at bounding box center [353, 238] width 146 height 9
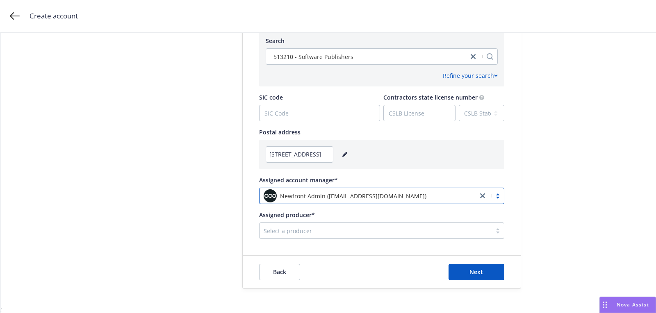
click at [288, 231] on div at bounding box center [376, 231] width 224 height 10
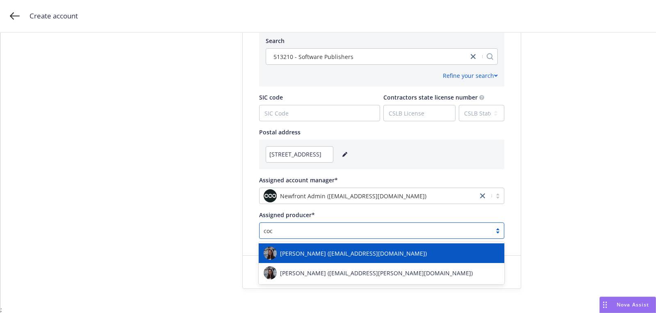
type input "coco"
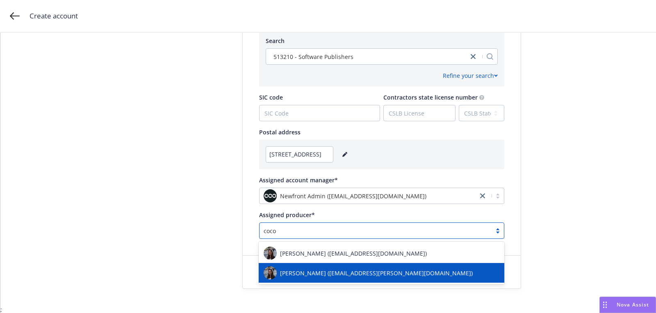
click at [308, 270] on span "[PERSON_NAME] ([EMAIL_ADDRESS][PERSON_NAME][DOMAIN_NAME])" at bounding box center [376, 273] width 193 height 9
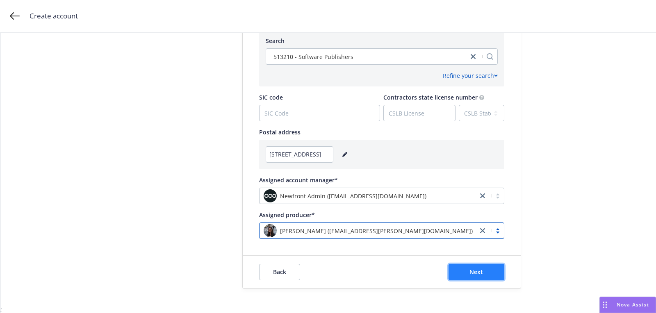
click at [477, 275] on span "Next" at bounding box center [477, 272] width 14 height 8
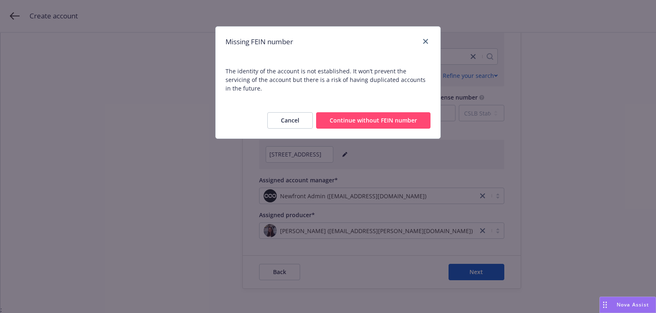
click at [366, 112] on button "Continue without FEIN number" at bounding box center [373, 120] width 114 height 16
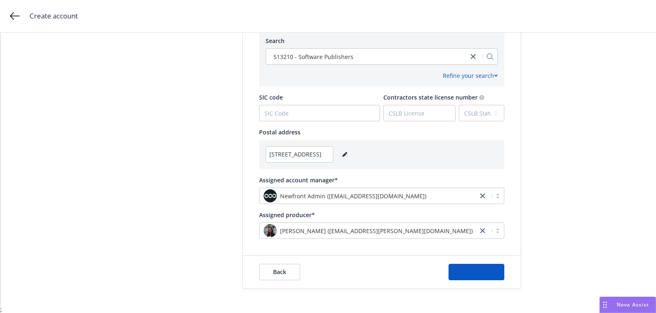
scroll to position [0, 0]
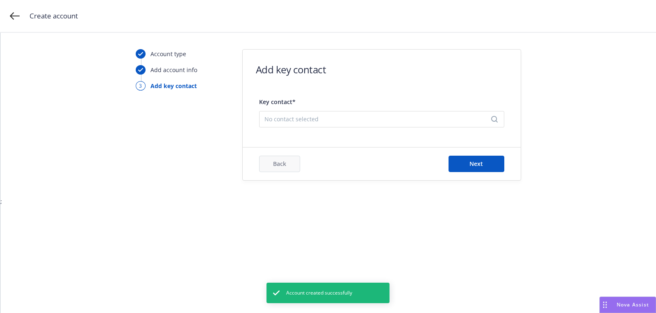
click at [353, 117] on span "No contact selected" at bounding box center [379, 119] width 228 height 9
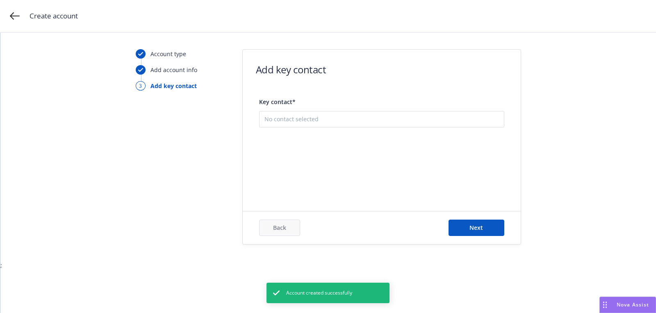
click at [355, 157] on button "Add new contact" at bounding box center [382, 161] width 235 height 16
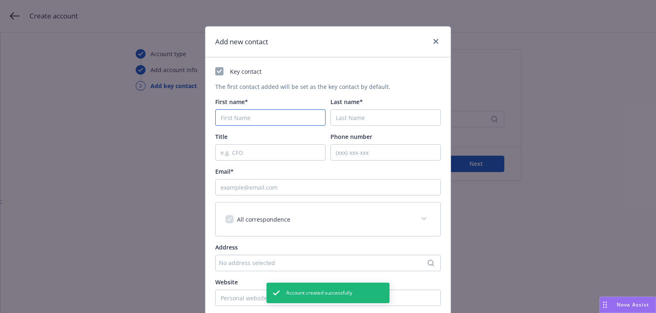
click at [226, 115] on input "First name*" at bounding box center [270, 118] width 110 height 16
paste input "[PERSON_NAME]"
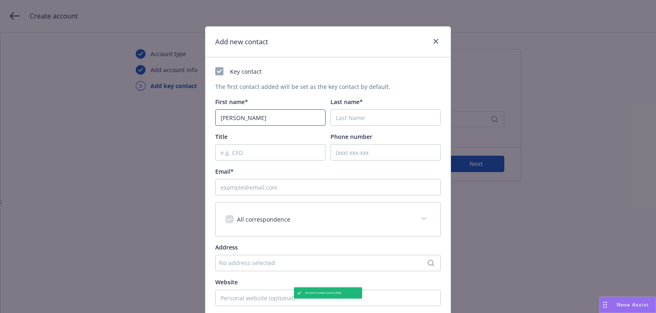
type input "[PERSON_NAME]"
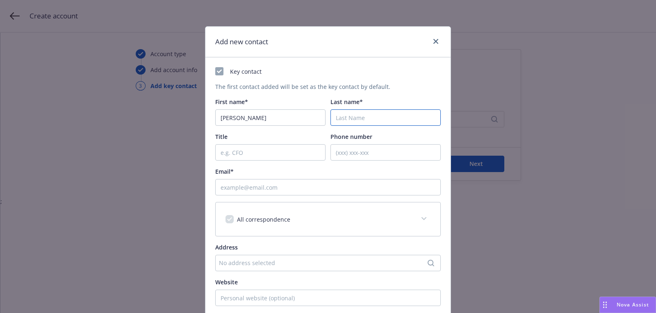
click at [379, 115] on input "Last name*" at bounding box center [386, 118] width 110 height 16
paste input "[PERSON_NAME]"
type input "[PERSON_NAME]"
click at [359, 185] on input "Email*" at bounding box center [328, 187] width 226 height 16
paste input "[PERSON_NAME][EMAIL_ADDRESS][DOMAIN_NAME]"
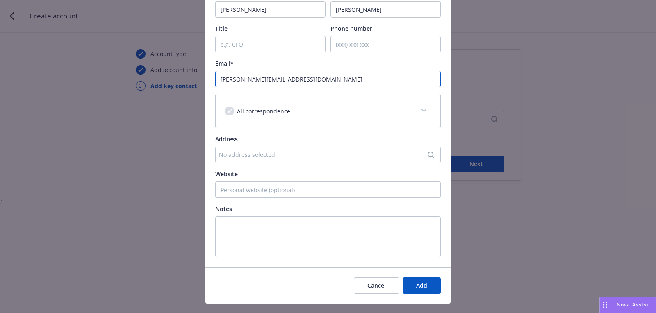
scroll to position [109, 0]
type input "[PERSON_NAME][EMAIL_ADDRESS][DOMAIN_NAME]"
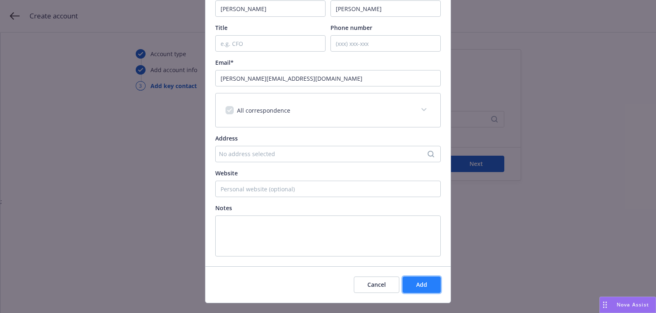
click at [436, 277] on button "Add" at bounding box center [422, 285] width 38 height 16
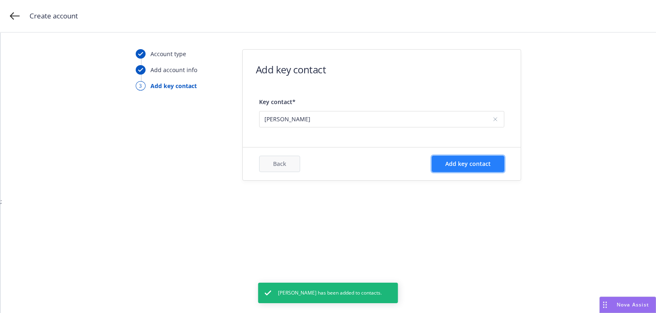
click at [467, 160] on span "Add key contact" at bounding box center [468, 164] width 46 height 8
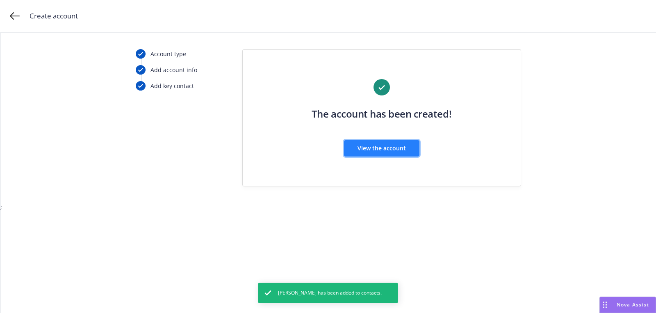
click at [404, 155] on button "View the account" at bounding box center [381, 148] width 75 height 16
